Goal: Task Accomplishment & Management: Use online tool/utility

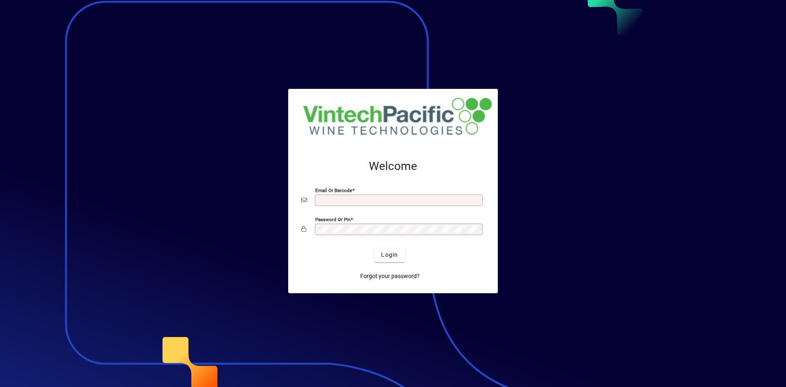
type input "**********"
click at [385, 251] on span "Login" at bounding box center [389, 255] width 17 height 9
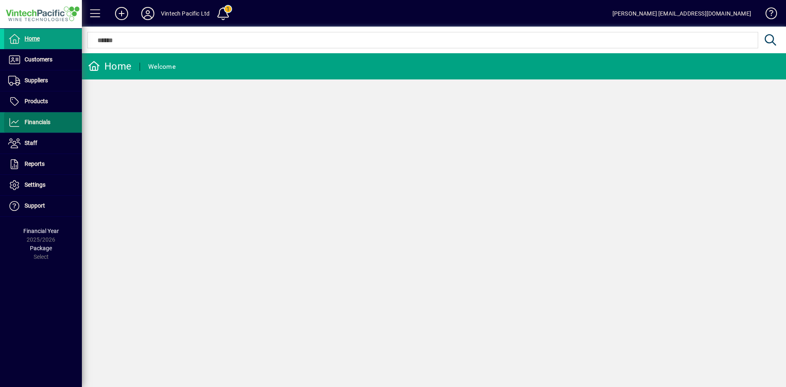
click at [42, 126] on span "Financials" at bounding box center [27, 122] width 46 height 10
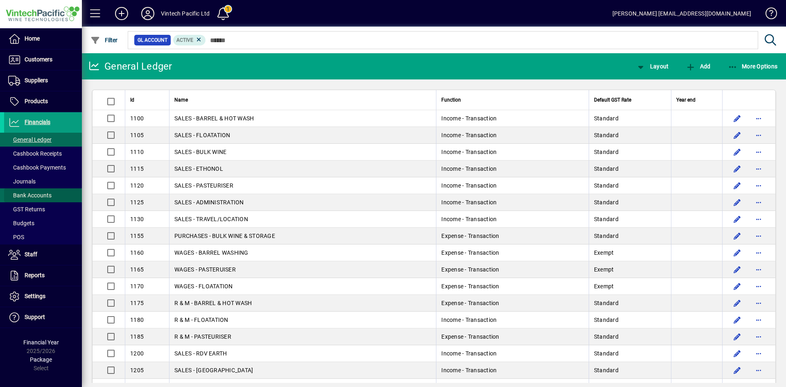
click at [53, 194] on span at bounding box center [43, 195] width 78 height 20
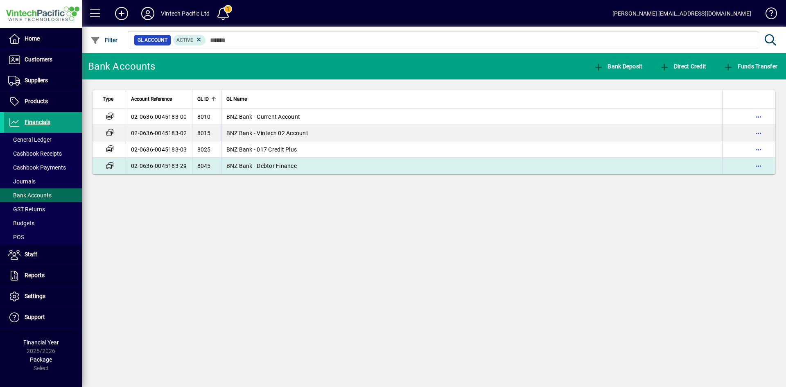
click at [284, 167] on span "BNZ Bank - Debtor Finance" at bounding box center [261, 166] width 70 height 7
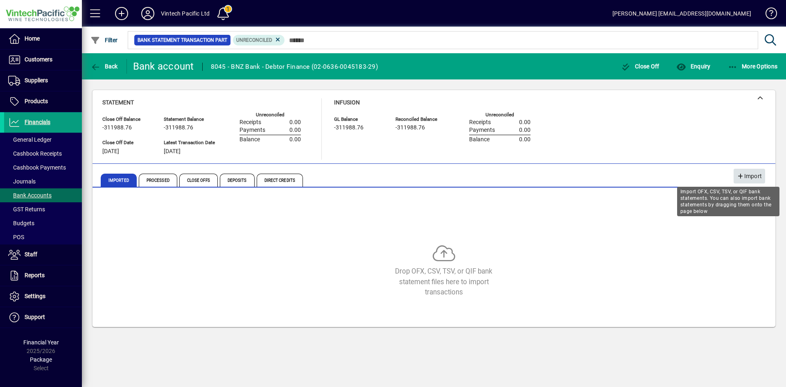
click at [749, 179] on span "Import" at bounding box center [749, 176] width 25 height 14
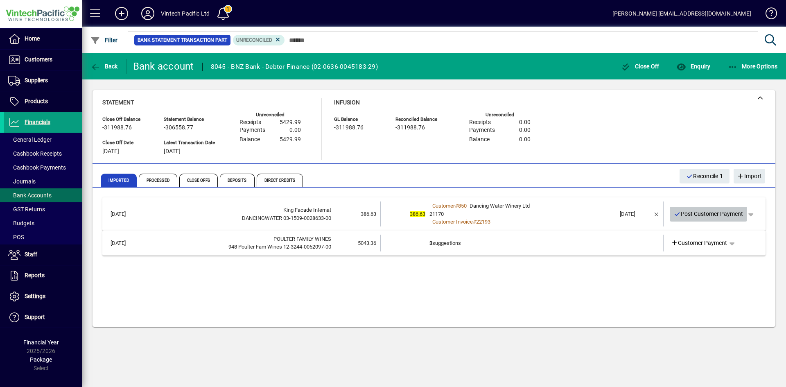
click at [713, 212] on span "Post Customer Payment" at bounding box center [709, 214] width 70 height 14
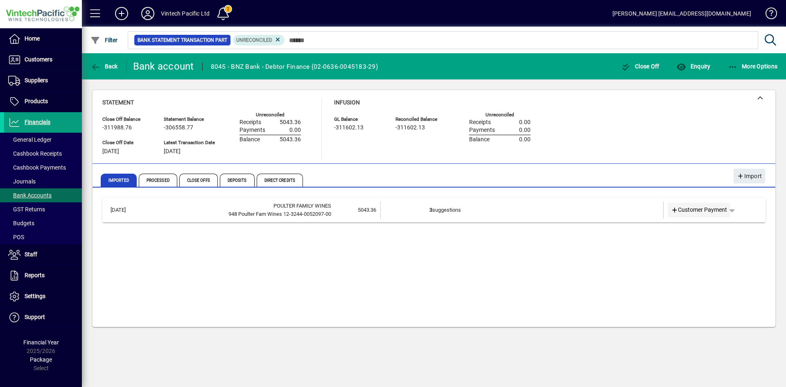
click at [719, 211] on span "Customer Payment" at bounding box center [699, 210] width 56 height 9
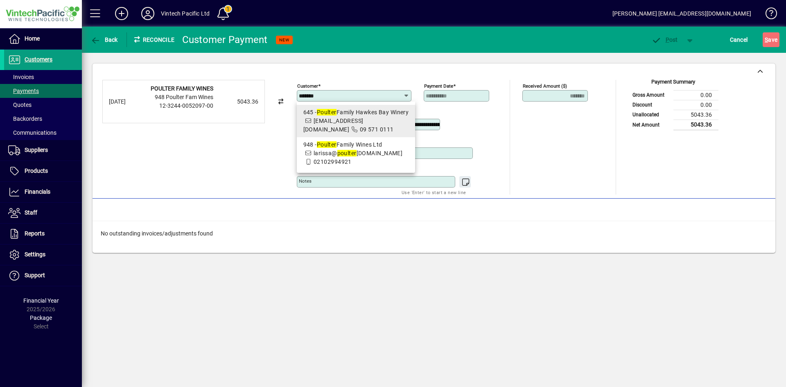
click at [364, 121] on span "accountspayable@sku.co.nz" at bounding box center [333, 124] width 60 height 15
type input "**********"
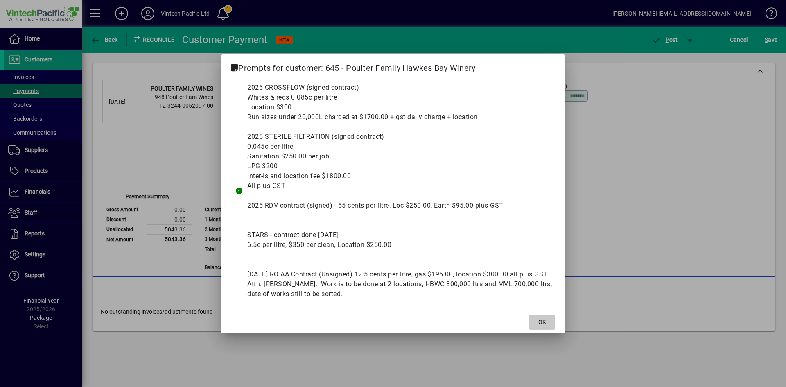
click at [543, 319] on span "OK" at bounding box center [542, 322] width 8 height 9
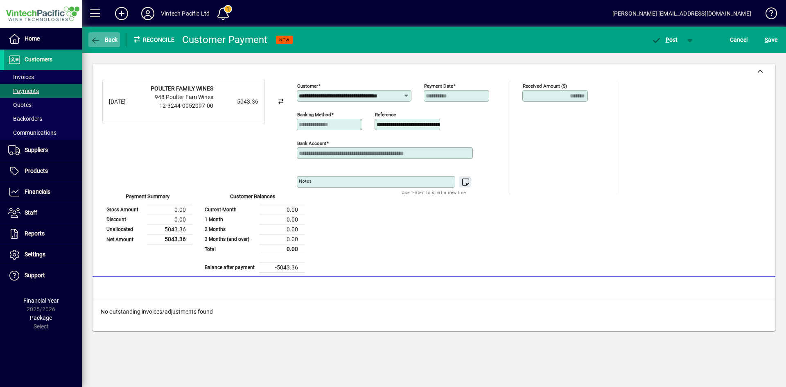
click at [100, 38] on icon "button" at bounding box center [95, 40] width 10 height 8
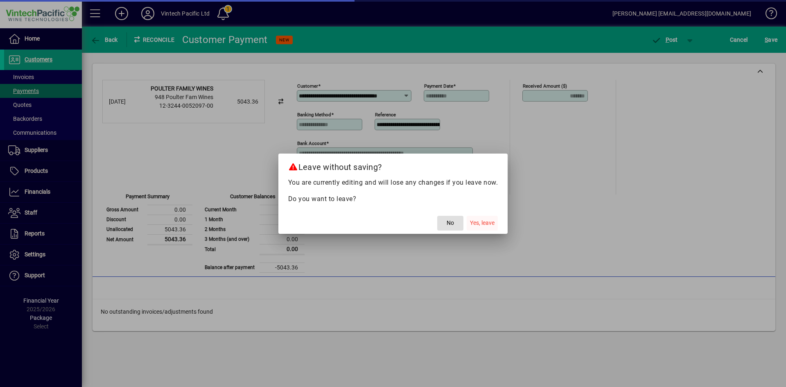
click at [477, 223] on span "Yes, leave" at bounding box center [482, 223] width 25 height 9
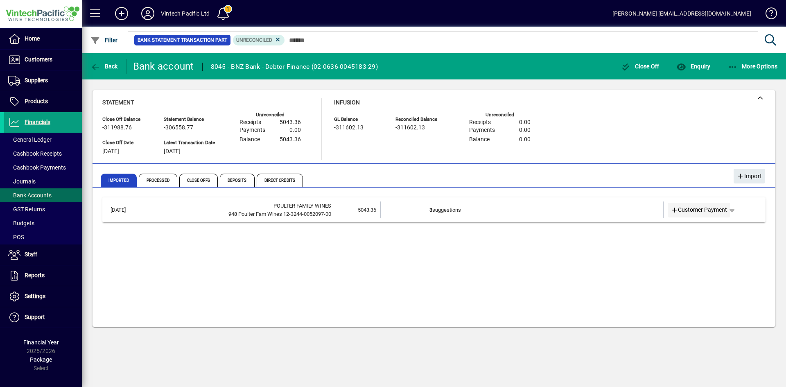
click at [709, 210] on span "Customer Payment" at bounding box center [699, 210] width 56 height 9
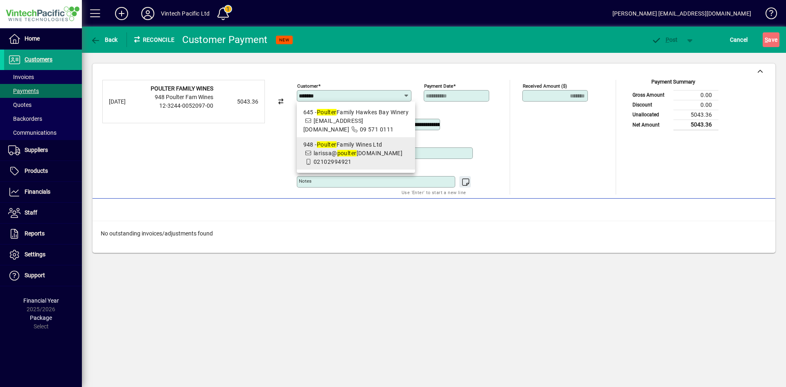
click at [364, 160] on span "948 - Poulter Family Wines Ltd larissa@ poulter wines.co.nz 02102994921" at bounding box center [356, 153] width 106 height 26
type input "**********"
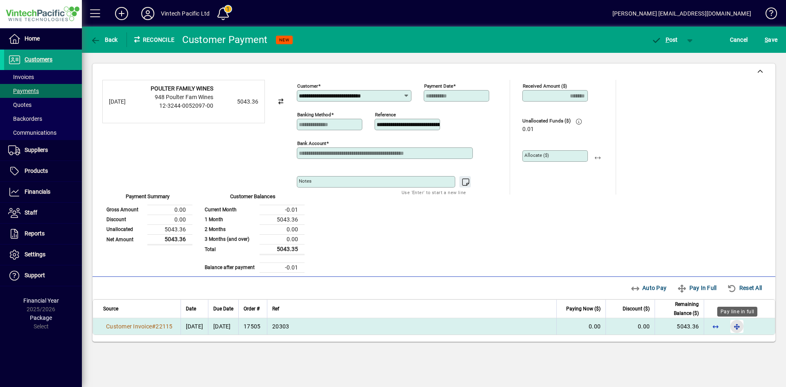
click at [737, 331] on span "button" at bounding box center [737, 326] width 20 height 20
click at [542, 155] on mat-label "Allocate ($)" at bounding box center [536, 155] width 25 height 6
click at [542, 155] on input "Allocate ($)" at bounding box center [555, 156] width 63 height 7
click at [765, 37] on span "S" at bounding box center [766, 39] width 3 height 7
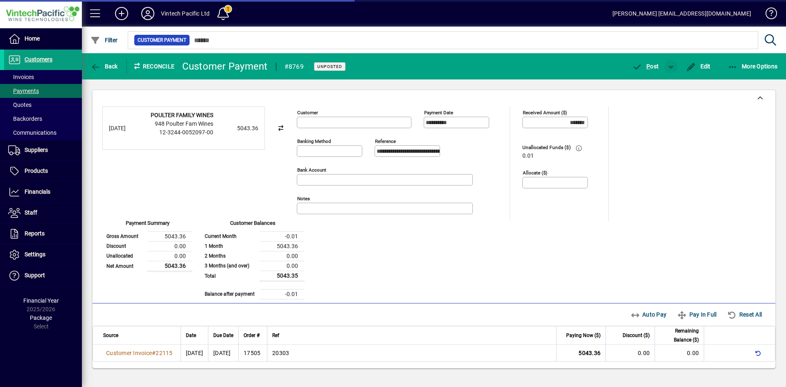
type input "**********"
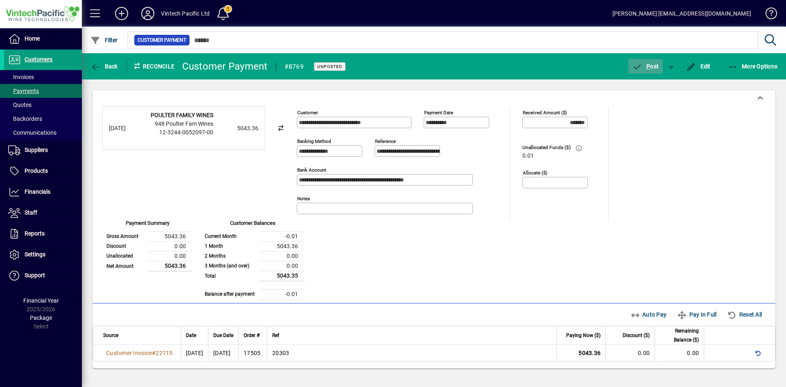
click at [644, 65] on span "P ost" at bounding box center [646, 66] width 27 height 7
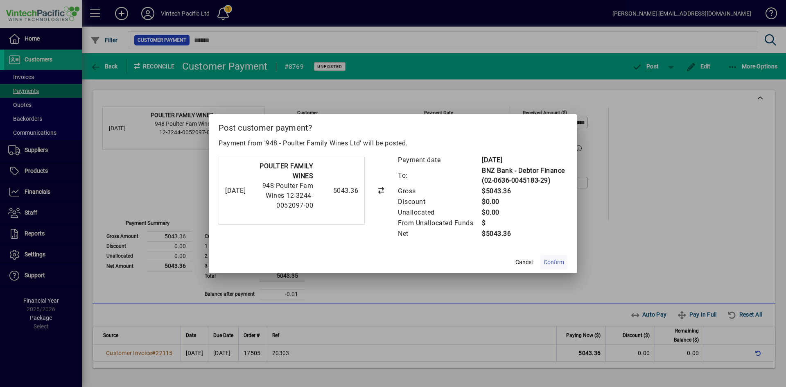
click at [554, 265] on span "Confirm" at bounding box center [554, 262] width 20 height 9
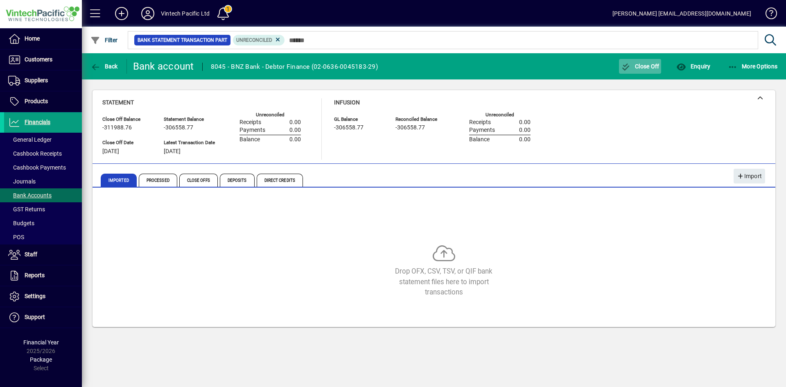
click at [635, 69] on span "Close Off" at bounding box center [640, 66] width 38 height 7
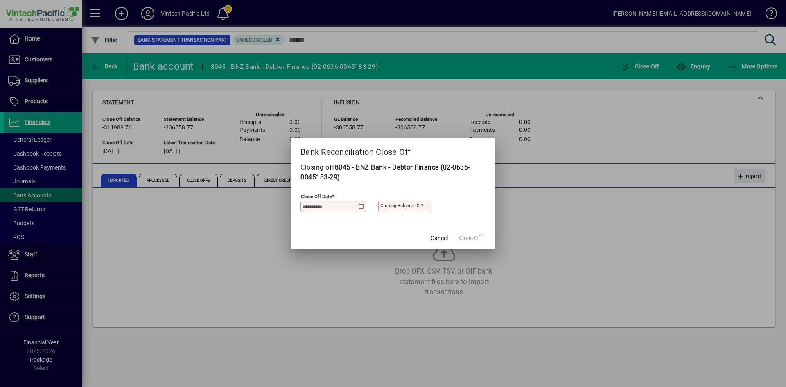
click at [359, 206] on icon at bounding box center [361, 206] width 6 height 7
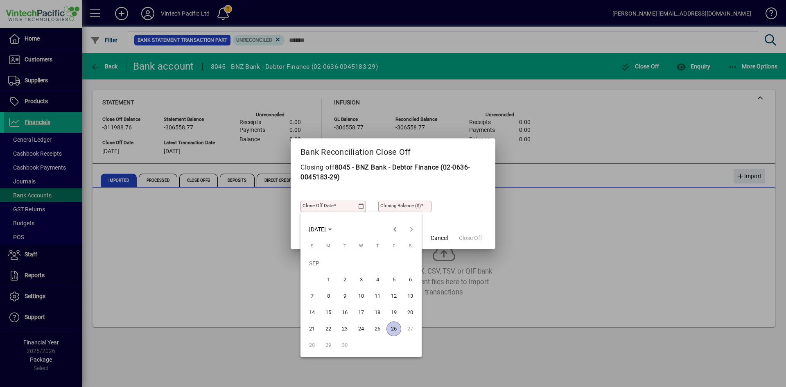
click at [373, 326] on span "25" at bounding box center [377, 328] width 15 height 15
type input "**********"
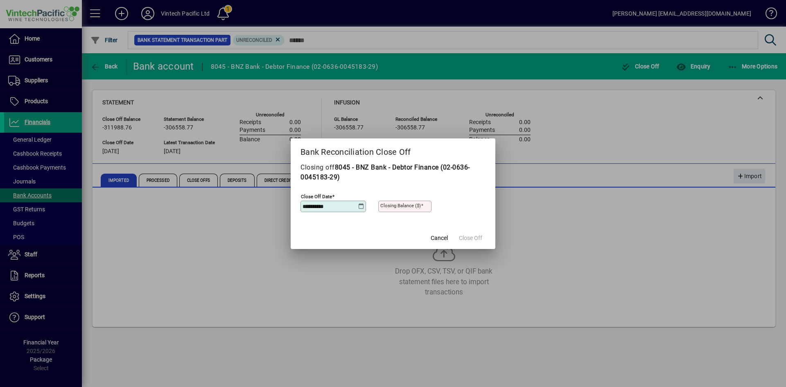
click at [391, 205] on mat-label "Closing Balance ($)" at bounding box center [400, 206] width 41 height 6
click at [391, 205] on input "Closing Balance ($)" at bounding box center [405, 206] width 51 height 7
type input "**********"
click at [485, 240] on span at bounding box center [471, 238] width 30 height 20
